Goal: Task Accomplishment & Management: Use online tool/utility

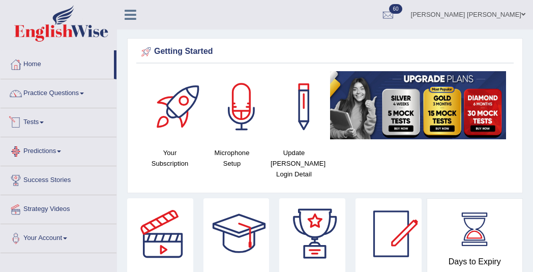
click at [33, 123] on link "Tests" at bounding box center [59, 120] width 116 height 25
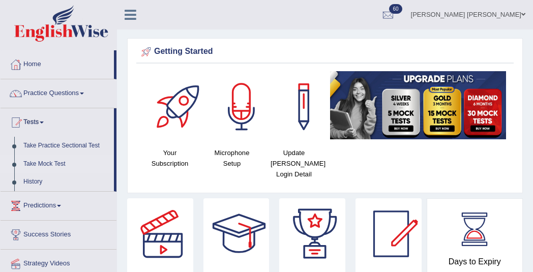
click at [39, 162] on link "Take Mock Test" at bounding box center [66, 164] width 95 height 18
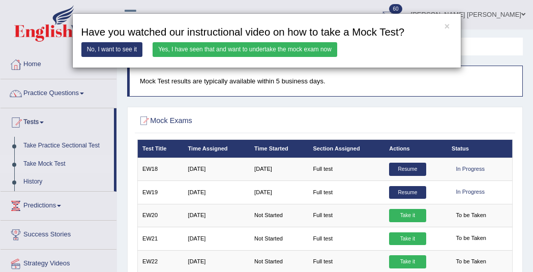
click at [259, 53] on link "Yes, I have seen that and want to undertake the mock exam now" at bounding box center [245, 49] width 185 height 15
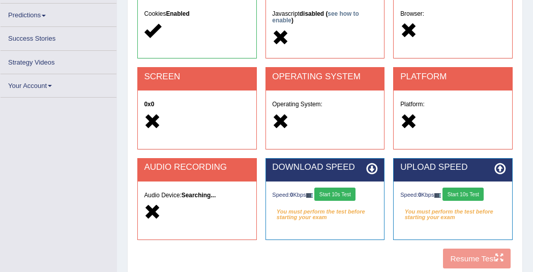
scroll to position [128, 0]
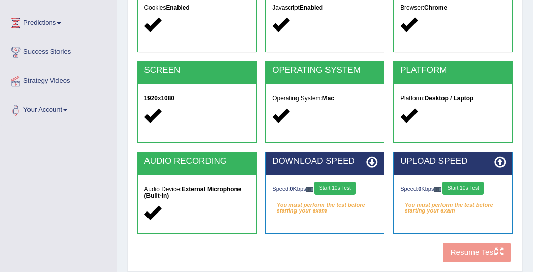
drag, startPoint x: 345, startPoint y: 191, endPoint x: 372, endPoint y: 192, distance: 26.5
click at [345, 191] on button "Start 10s Test" at bounding box center [335, 188] width 41 height 13
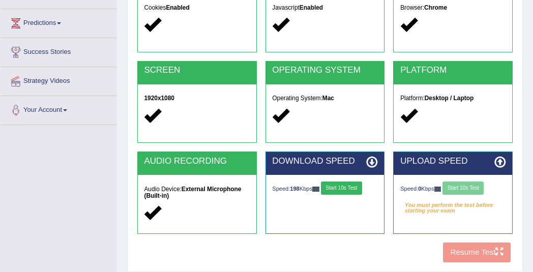
click at [463, 190] on div "Speed: 0 Kbps Start 10s Test" at bounding box center [453, 189] width 105 height 15
click at [463, 190] on button "Start 10s Test" at bounding box center [463, 188] width 41 height 13
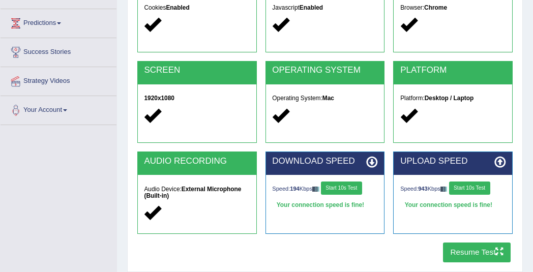
click at [468, 250] on button "Resume Test" at bounding box center [477, 253] width 68 height 20
click at [488, 251] on button "Resume Test" at bounding box center [477, 253] width 68 height 20
